Goal: Information Seeking & Learning: Compare options

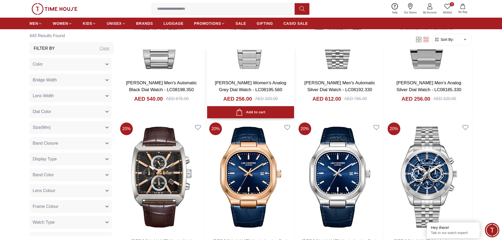
scroll to position [867, 0]
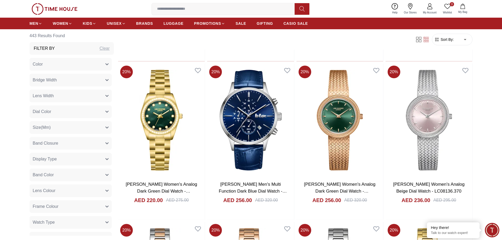
scroll to position [1500, 0]
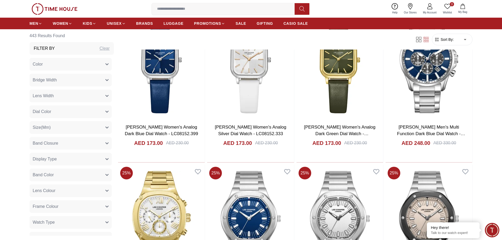
scroll to position [2263, 0]
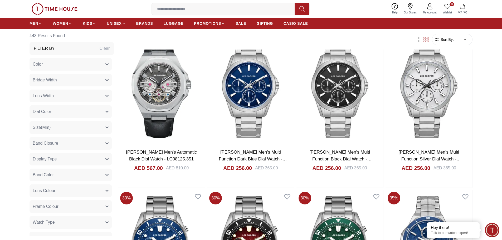
scroll to position [2816, 0]
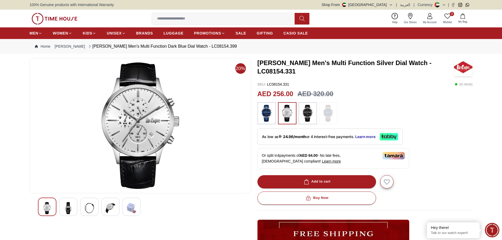
click at [305, 113] on img at bounding box center [307, 113] width 13 height 17
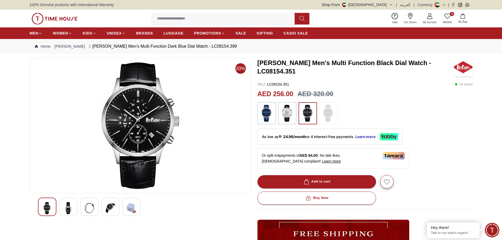
click at [285, 111] on img at bounding box center [286, 113] width 13 height 17
